Goal: Find specific page/section: Find specific page/section

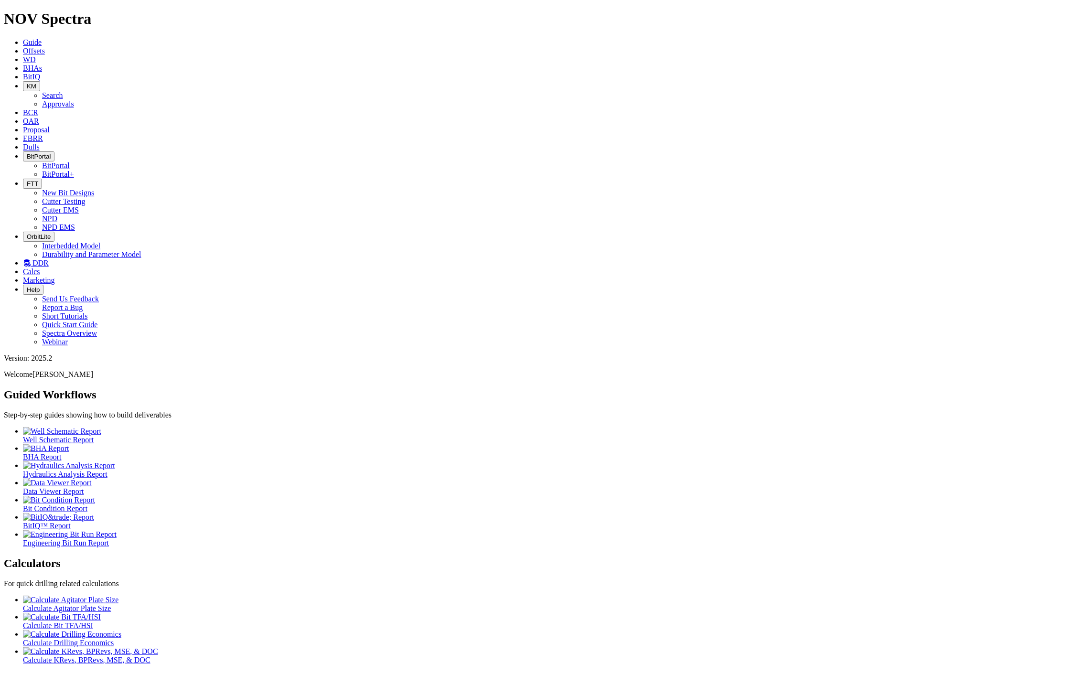
click at [27, 83] on icon "button" at bounding box center [27, 86] width 0 height 7
click at [63, 91] on link "Search" at bounding box center [52, 95] width 21 height 8
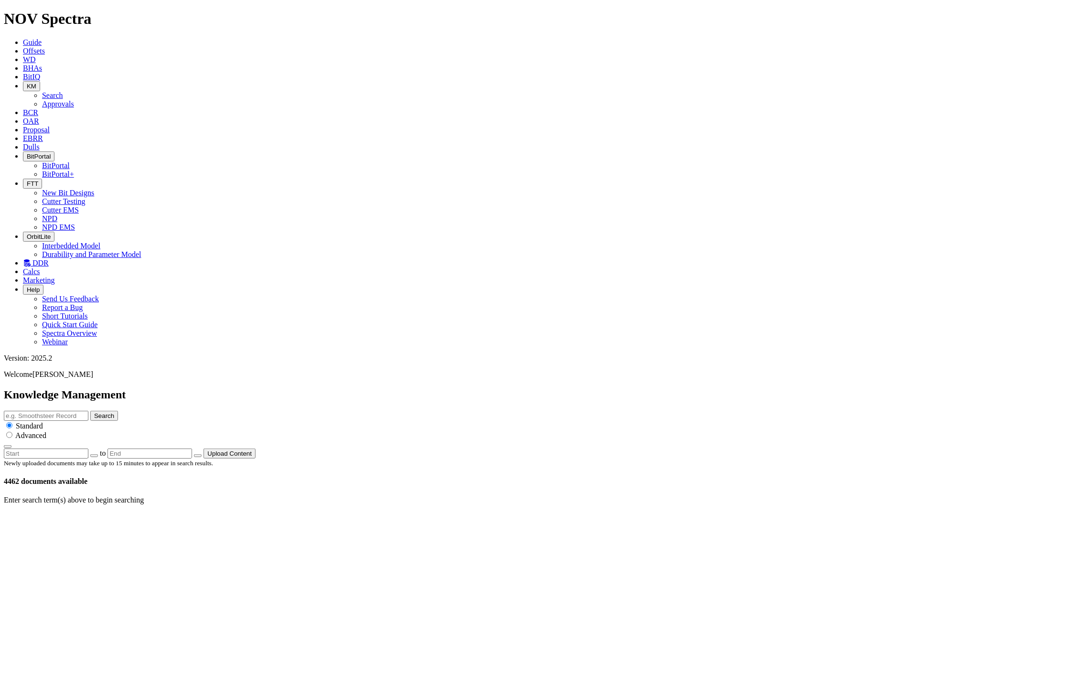
click at [118, 411] on button "Search" at bounding box center [104, 416] width 28 height 10
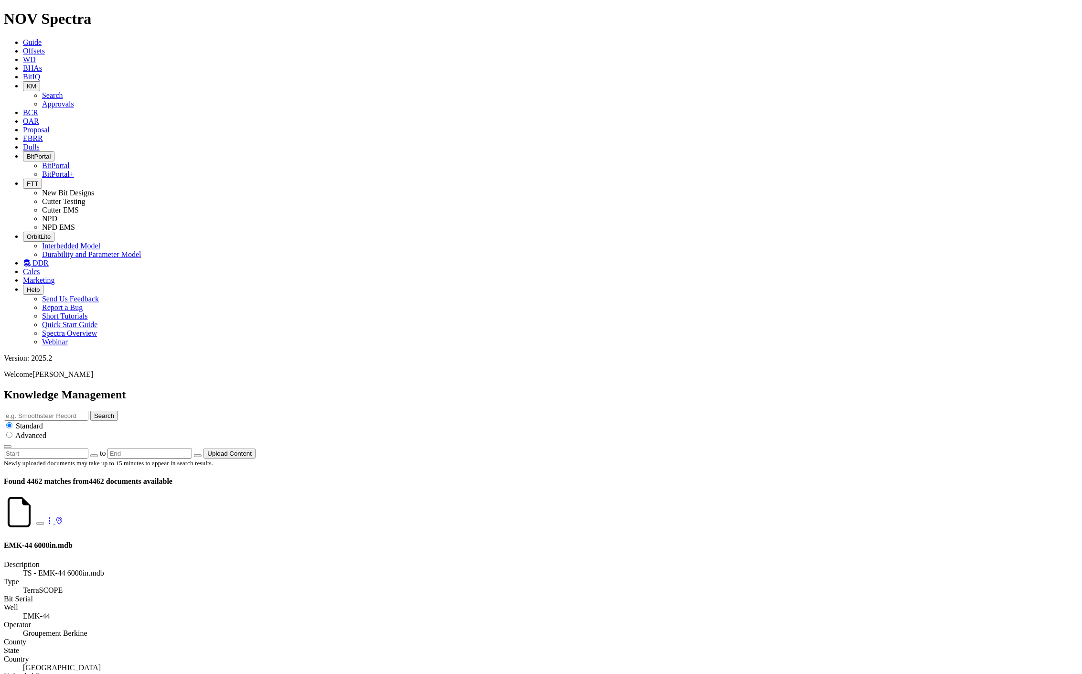
click at [36, 517] on icon at bounding box center [36, 521] width 0 height 8
